Goal: Navigation & Orientation: Find specific page/section

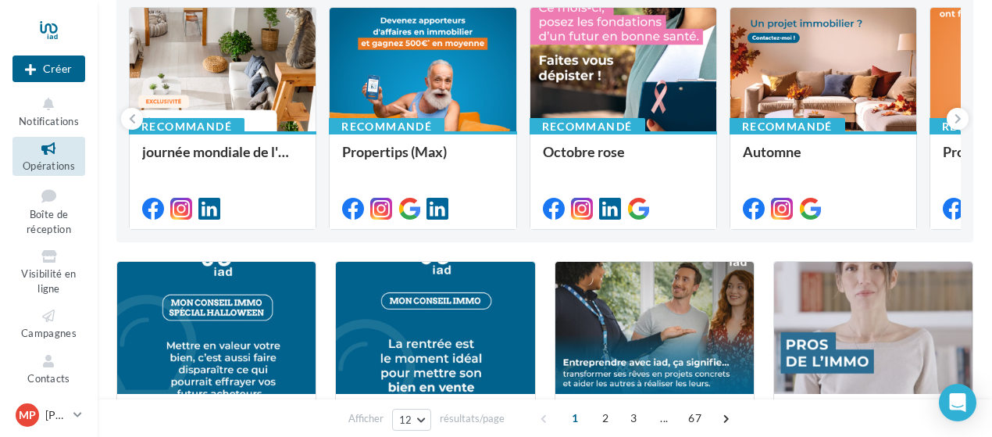
scroll to position [78, 0]
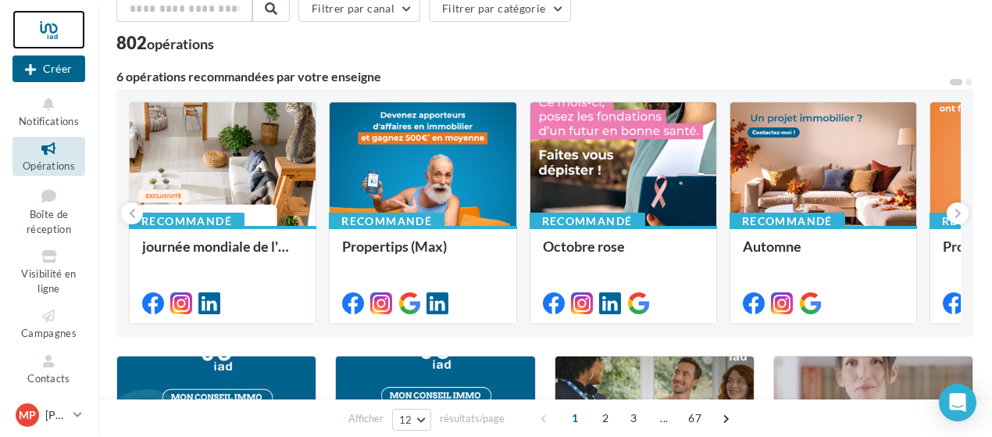
click at [52, 30] on div at bounding box center [48, 29] width 73 height 39
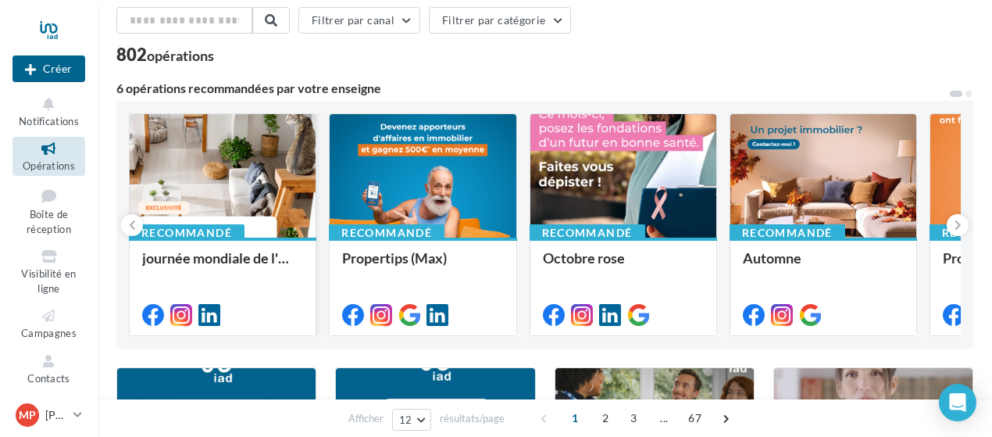
scroll to position [156, 0]
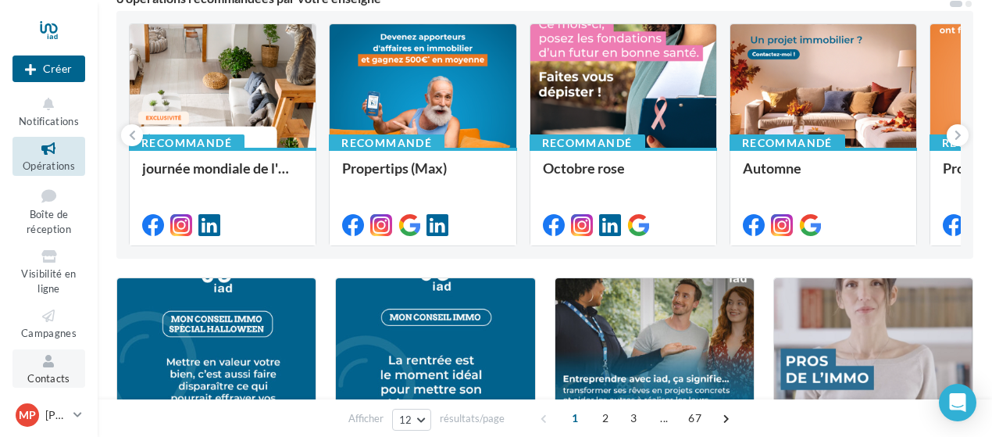
click at [38, 367] on icon at bounding box center [48, 361] width 63 height 18
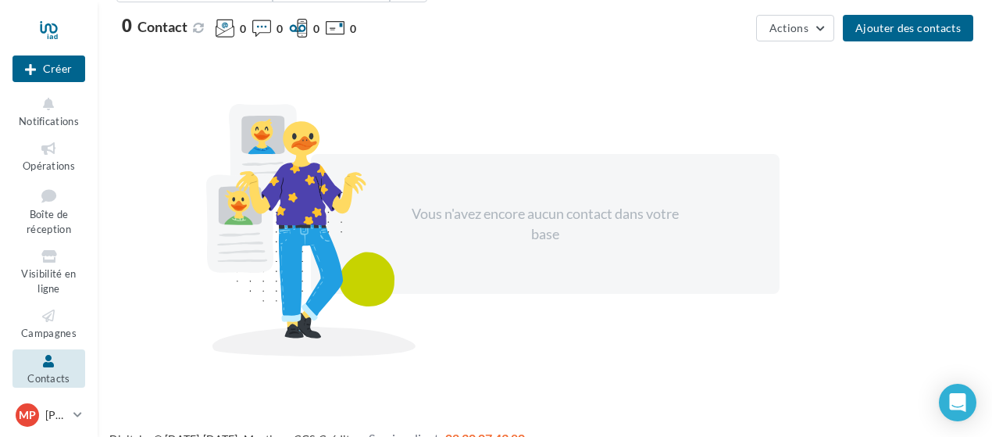
scroll to position [146, 0]
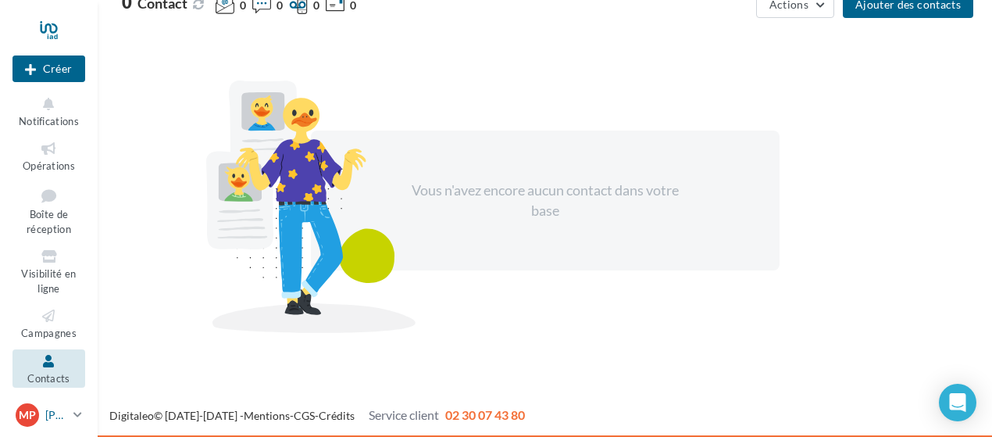
click at [79, 410] on icon at bounding box center [77, 414] width 9 height 13
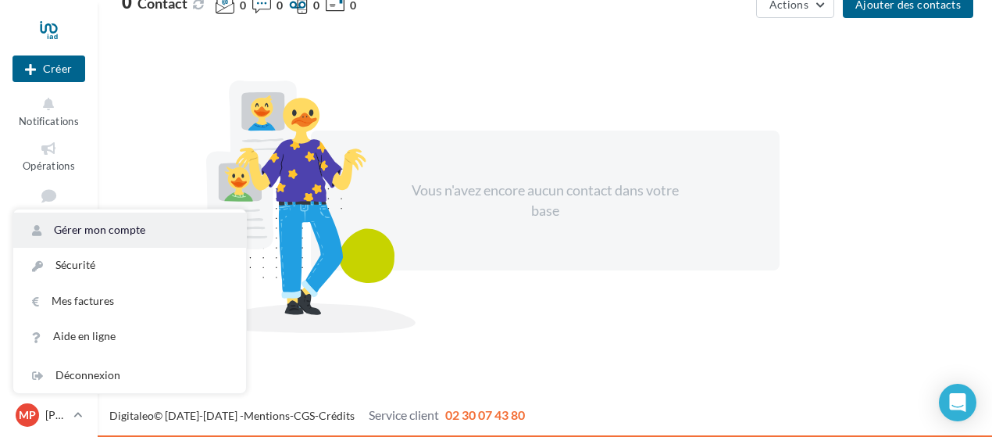
click at [174, 233] on link "Gérer mon compte" at bounding box center [129, 229] width 233 height 35
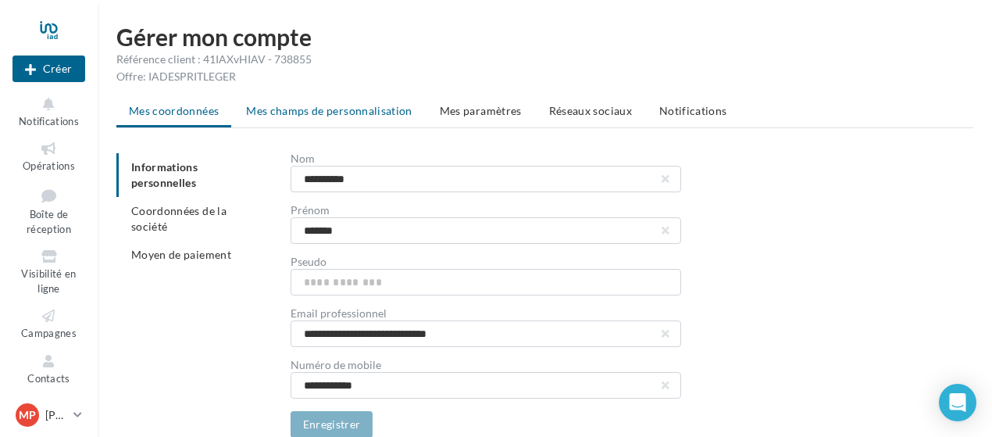
click at [306, 112] on span "Mes champs de personnalisation" at bounding box center [329, 110] width 166 height 13
click at [55, 109] on icon at bounding box center [48, 104] width 63 height 18
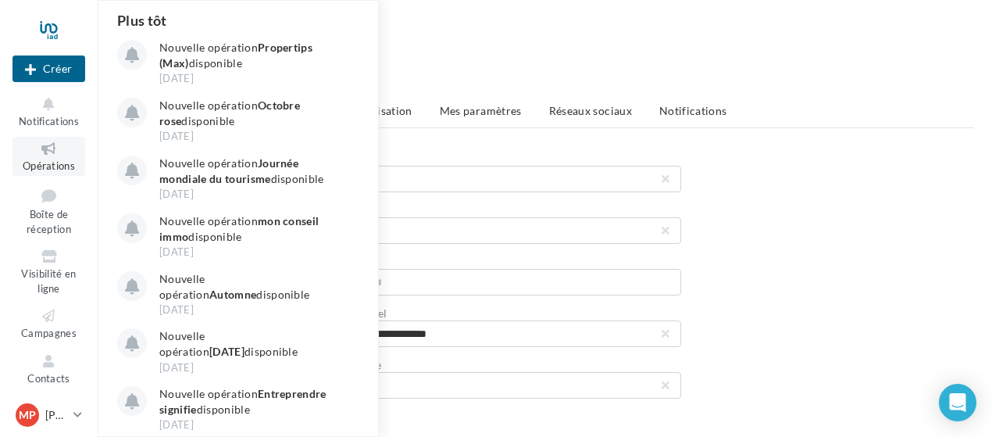
click at [45, 155] on icon at bounding box center [48, 149] width 63 height 18
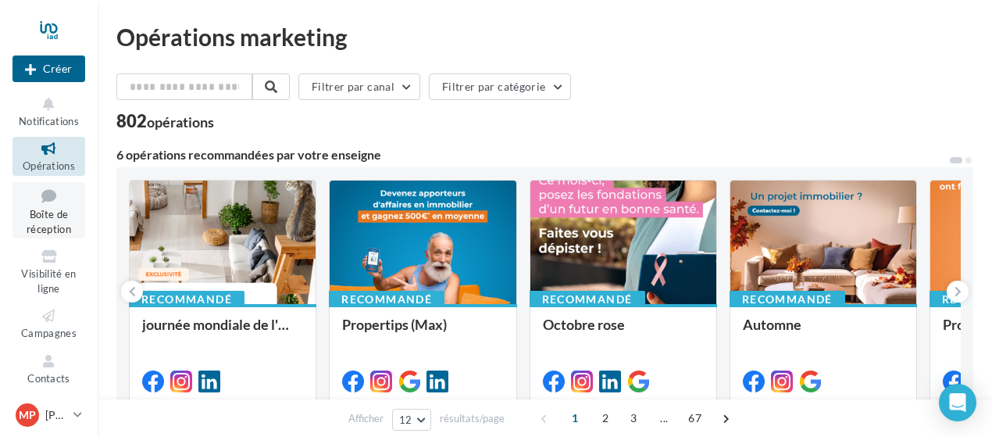
click at [47, 210] on span "Boîte de réception" at bounding box center [49, 221] width 45 height 27
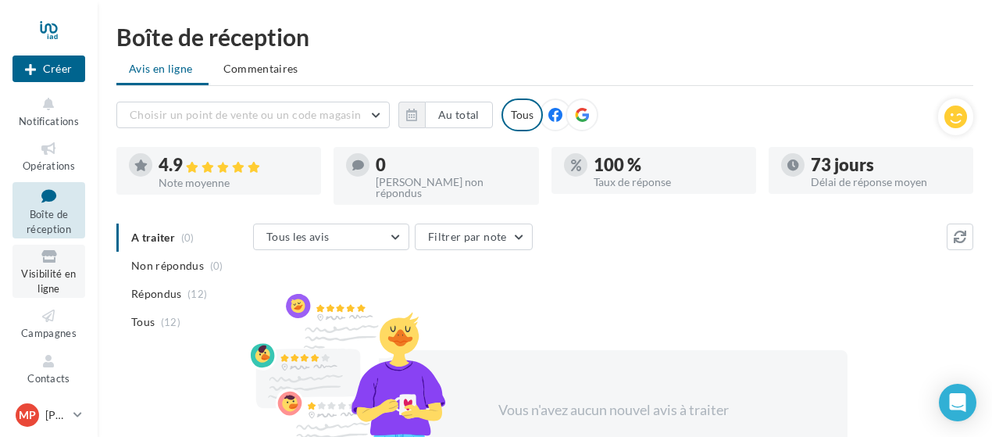
click at [50, 266] on link "Visibilité en ligne" at bounding box center [48, 270] width 73 height 53
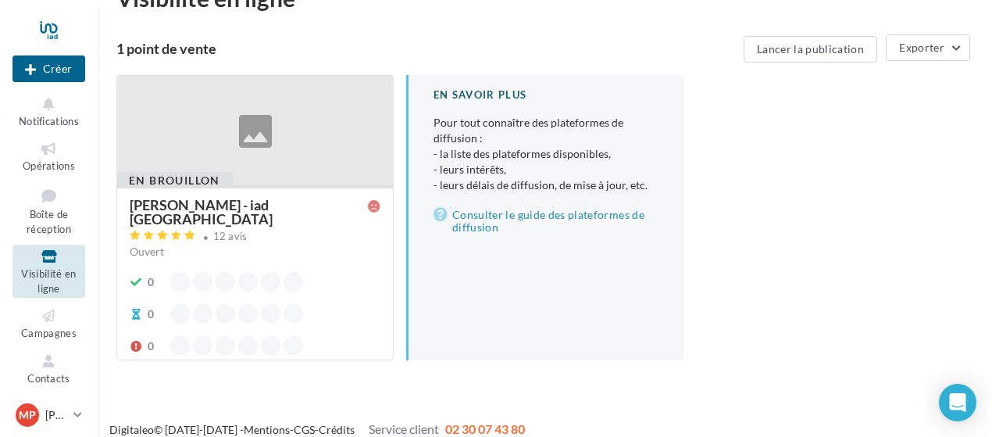
scroll to position [55, 0]
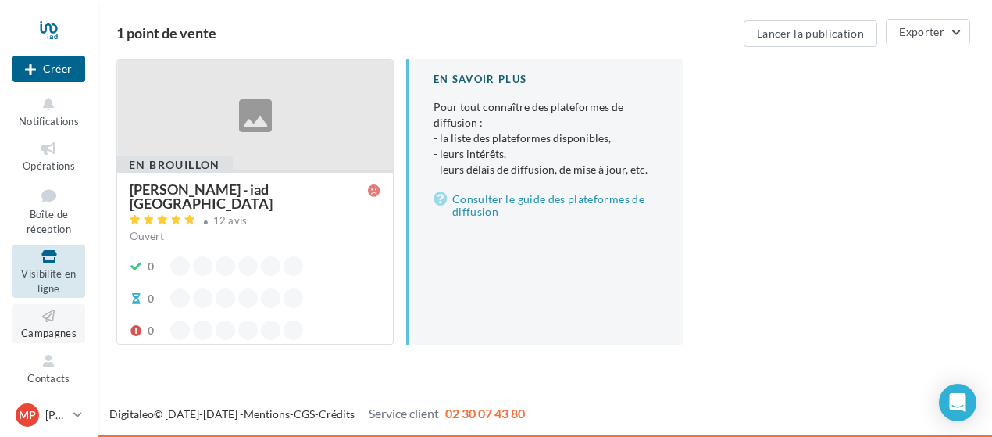
click at [55, 325] on link "Campagnes" at bounding box center [48, 323] width 73 height 38
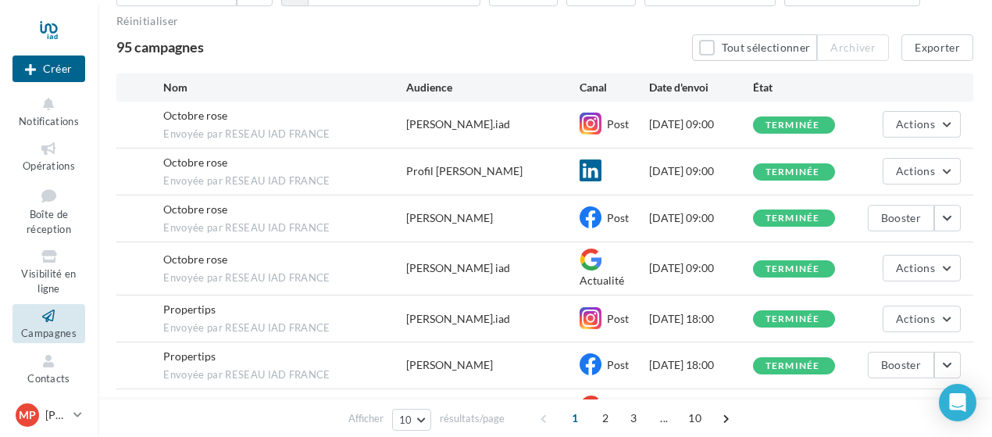
scroll to position [156, 0]
